Goal: Information Seeking & Learning: Find specific fact

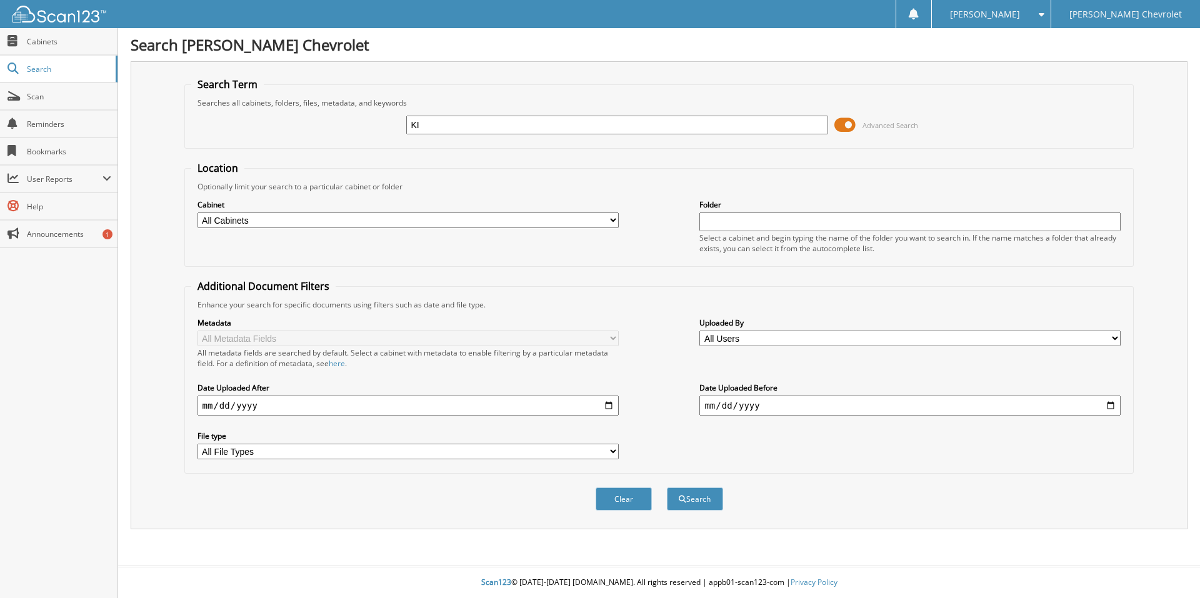
type input "K"
type input "[PERSON_NAME]"
click at [667, 488] on button "Search" at bounding box center [695, 499] width 56 height 23
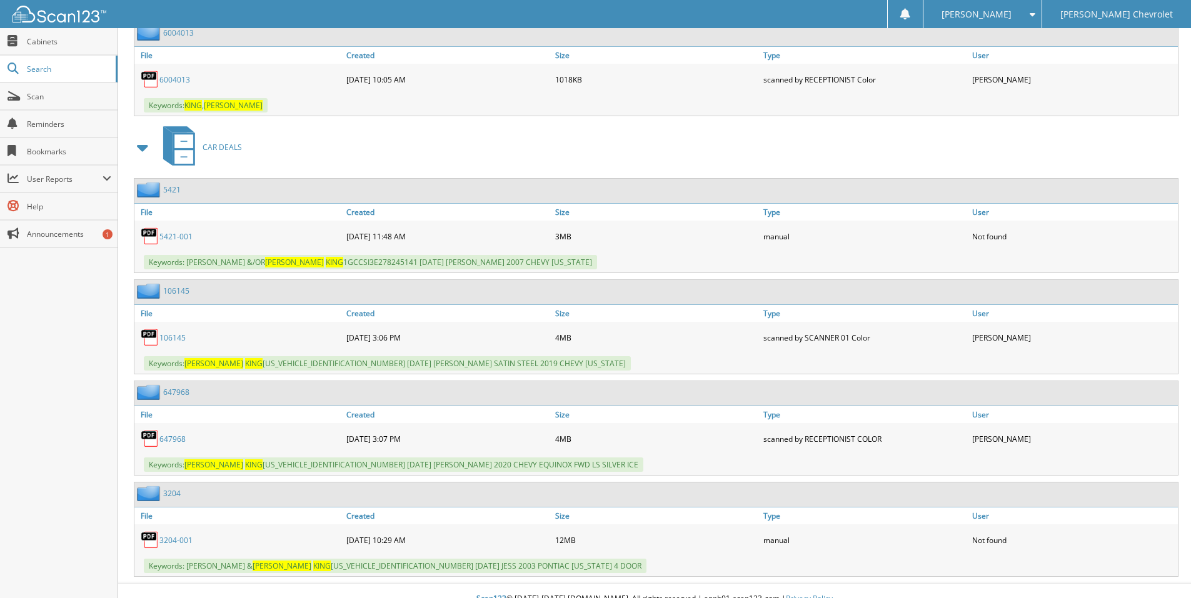
scroll to position [2146, 0]
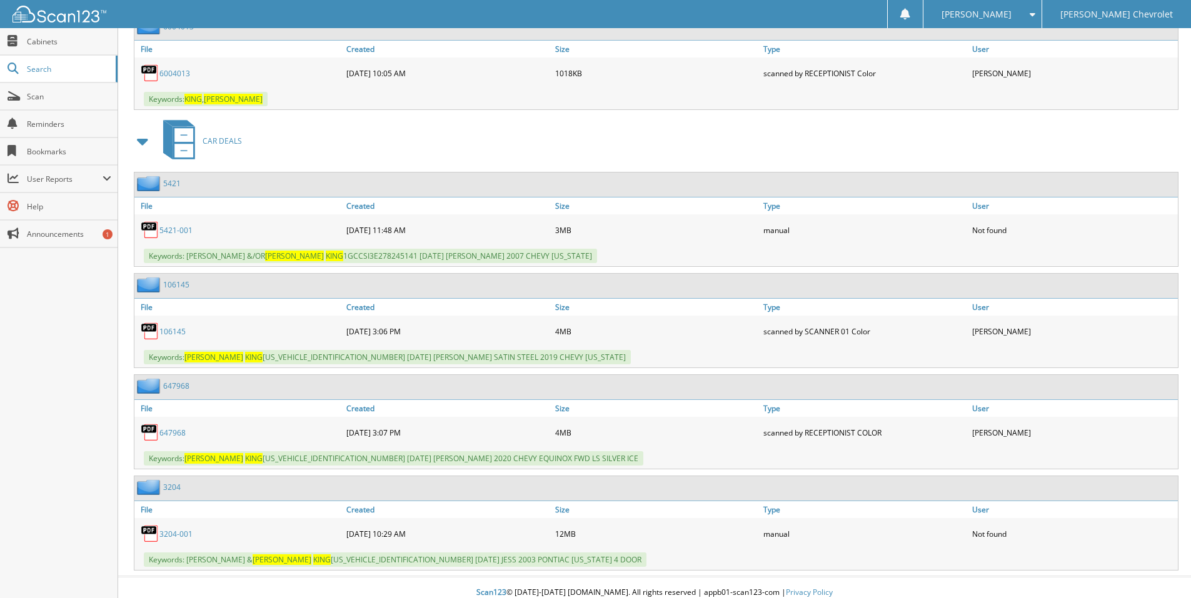
click at [174, 428] on link "647968" at bounding box center [172, 433] width 26 height 11
